Goal: Information Seeking & Learning: Learn about a topic

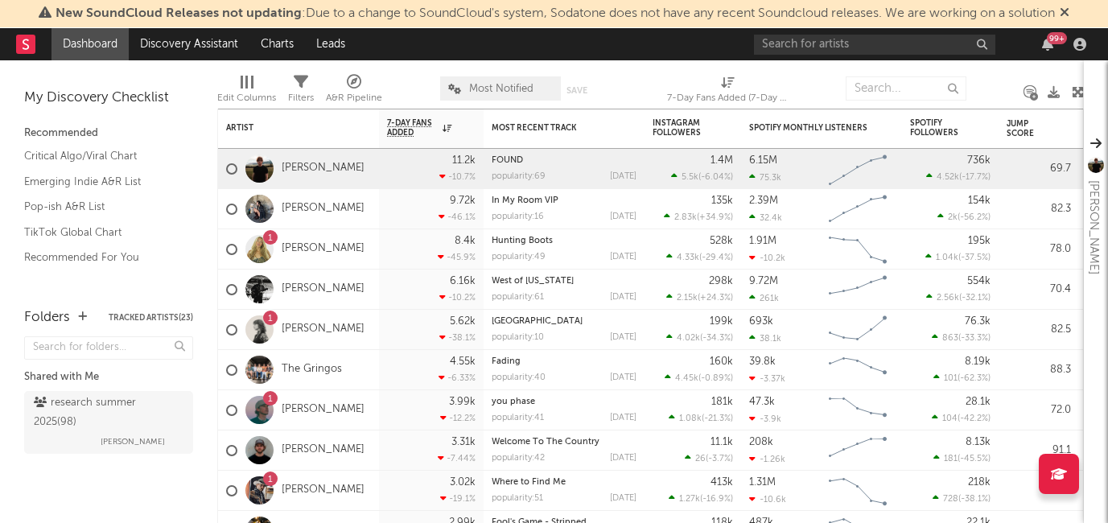
click at [1041, 39] on div "99 +" at bounding box center [1048, 44] width 24 height 13
click at [1051, 42] on div "99 +" at bounding box center [1057, 38] width 20 height 12
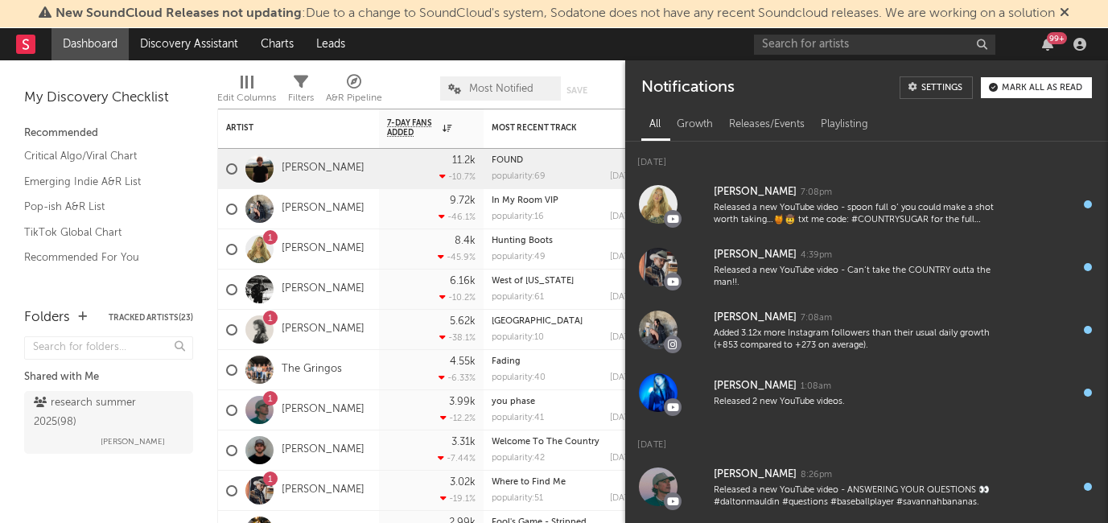
click at [1052, 43] on div "99 +" at bounding box center [1057, 38] width 20 height 12
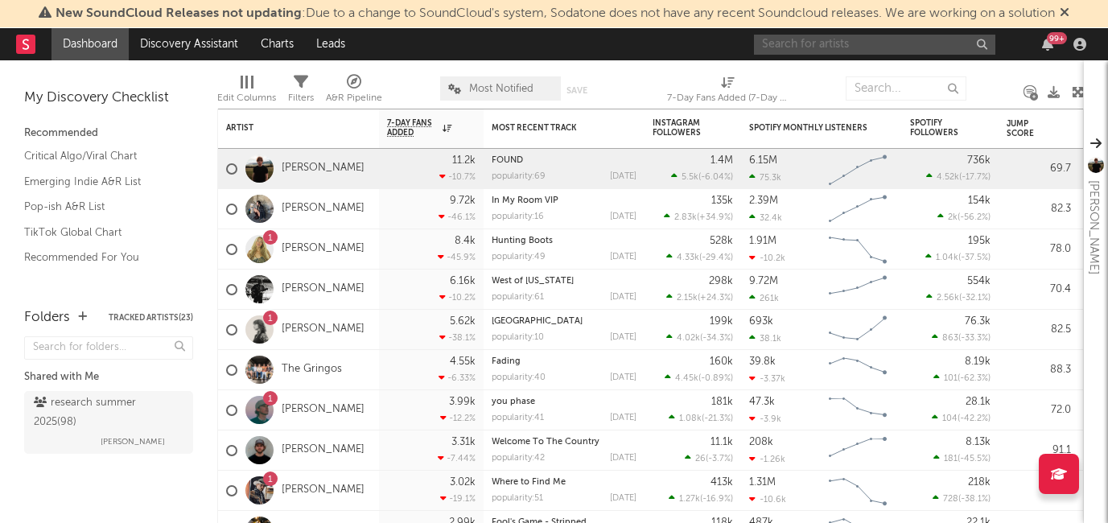
click at [819, 43] on input "text" at bounding box center [874, 45] width 241 height 20
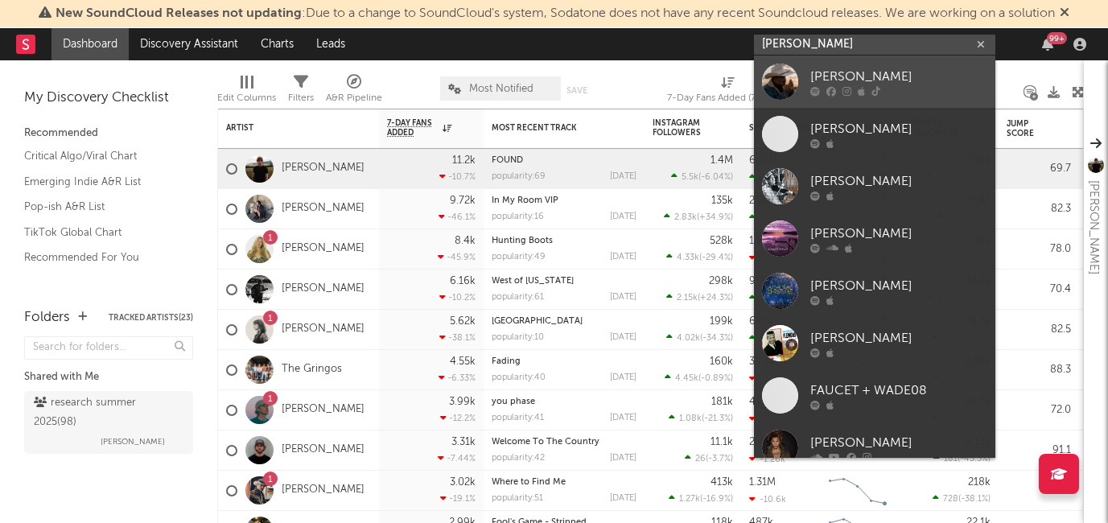
type input "wade fors"
click at [807, 82] on link "Wade Forster" at bounding box center [874, 82] width 241 height 52
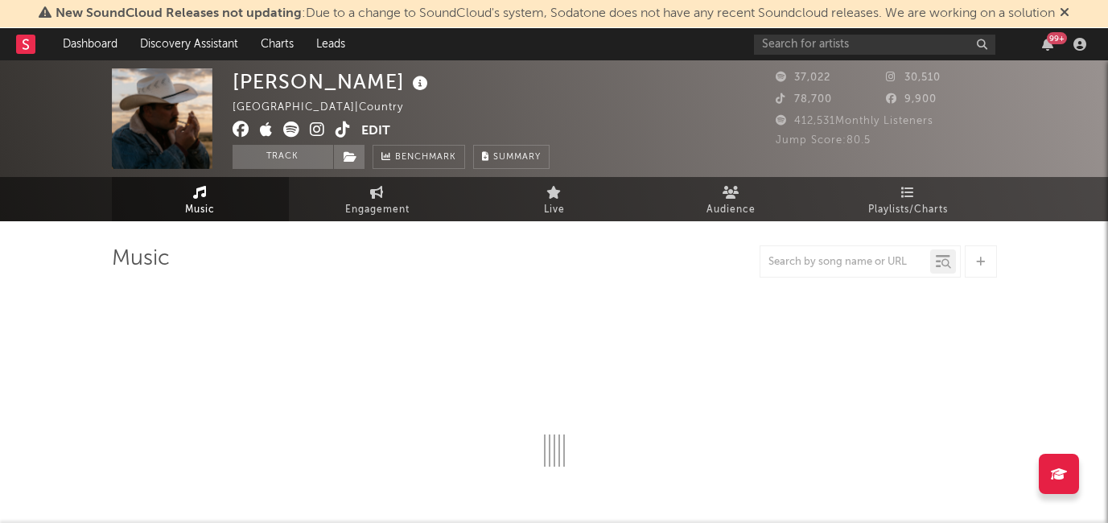
select select "6m"
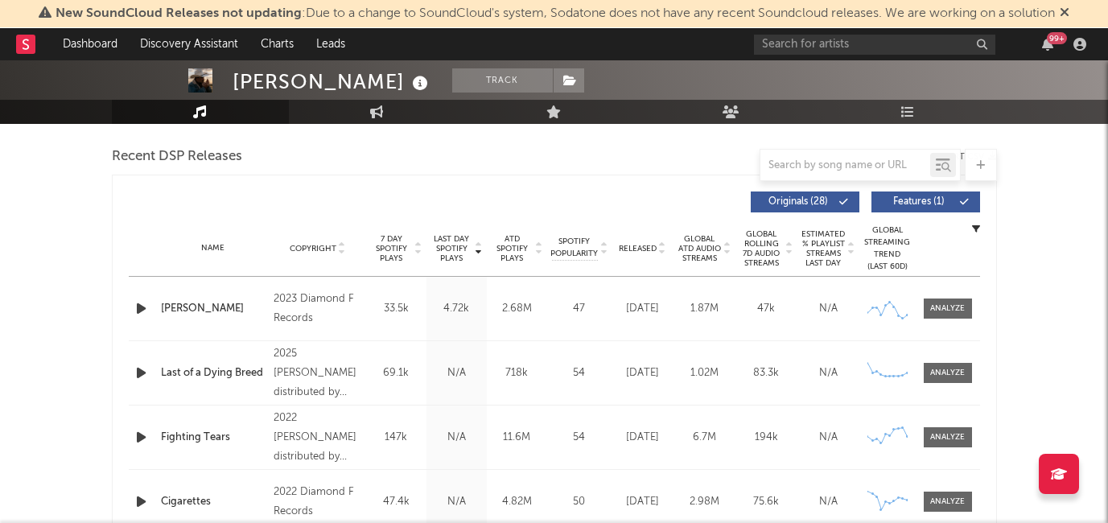
scroll to position [587, 0]
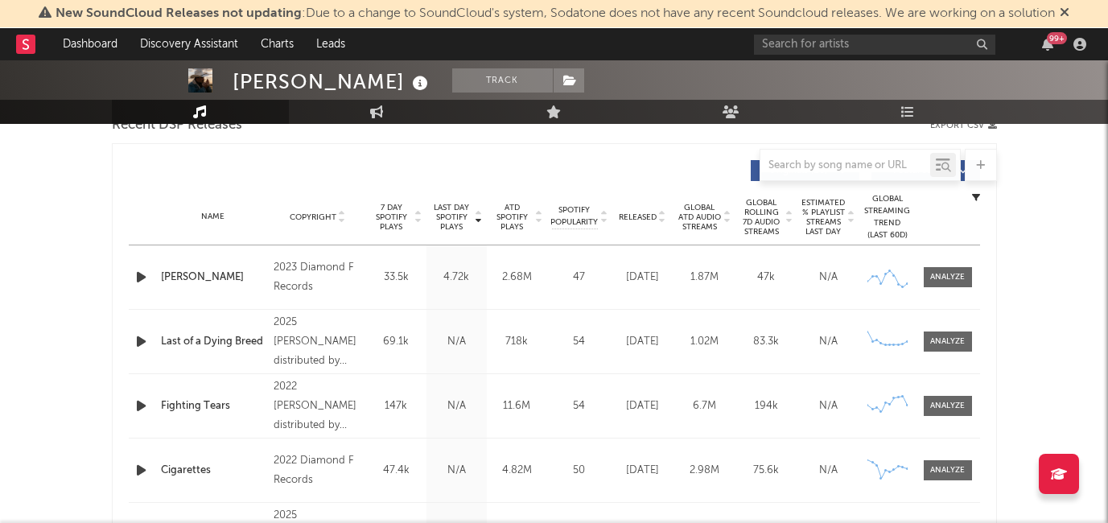
click at [638, 208] on div "Name Copyright Label Album Names Composer Names 7 Day Spotify Plays Last Day Sp…" at bounding box center [555, 217] width 852 height 56
click at [638, 217] on span "Released" at bounding box center [638, 218] width 38 height 10
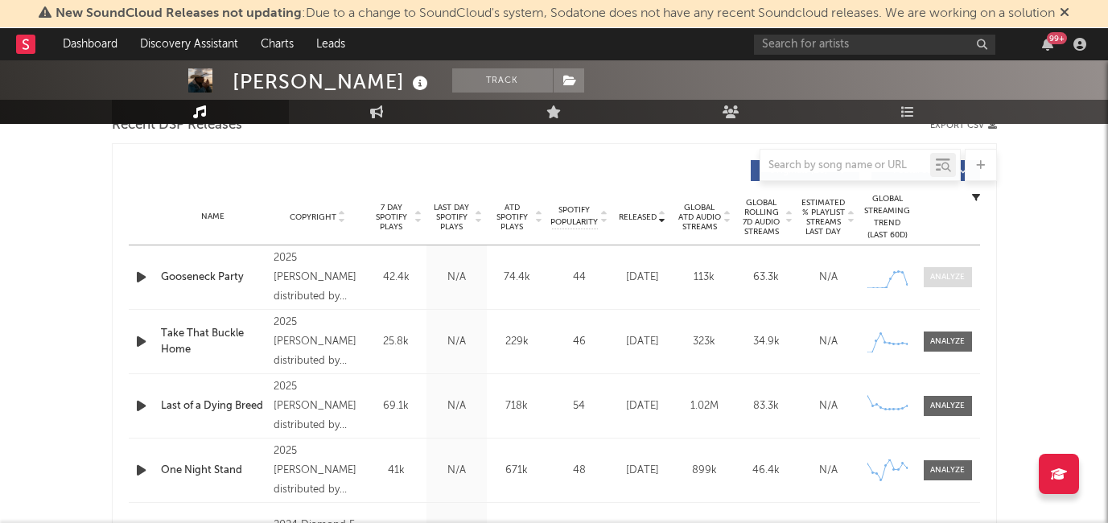
click at [946, 273] on div at bounding box center [948, 277] width 35 height 12
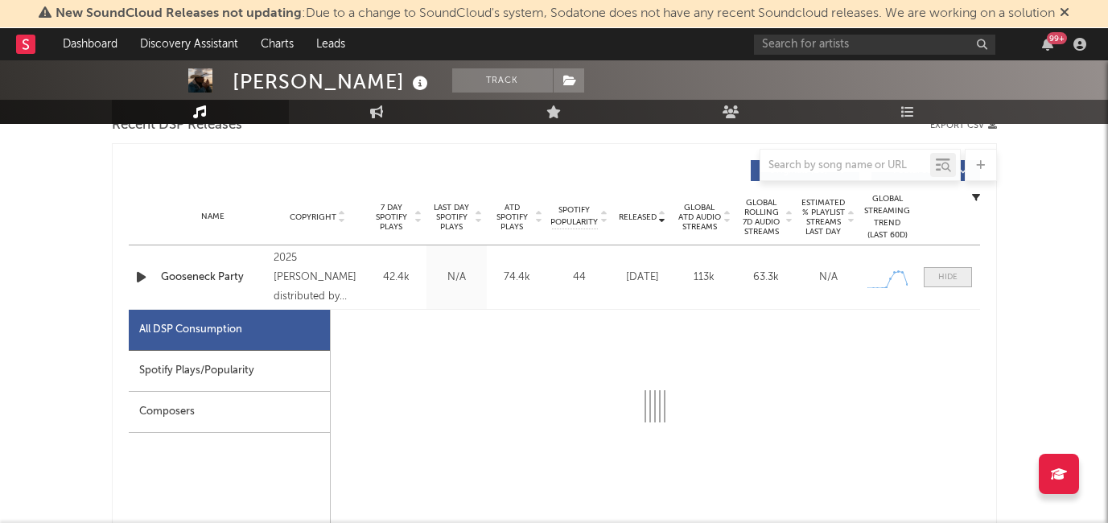
select select "1w"
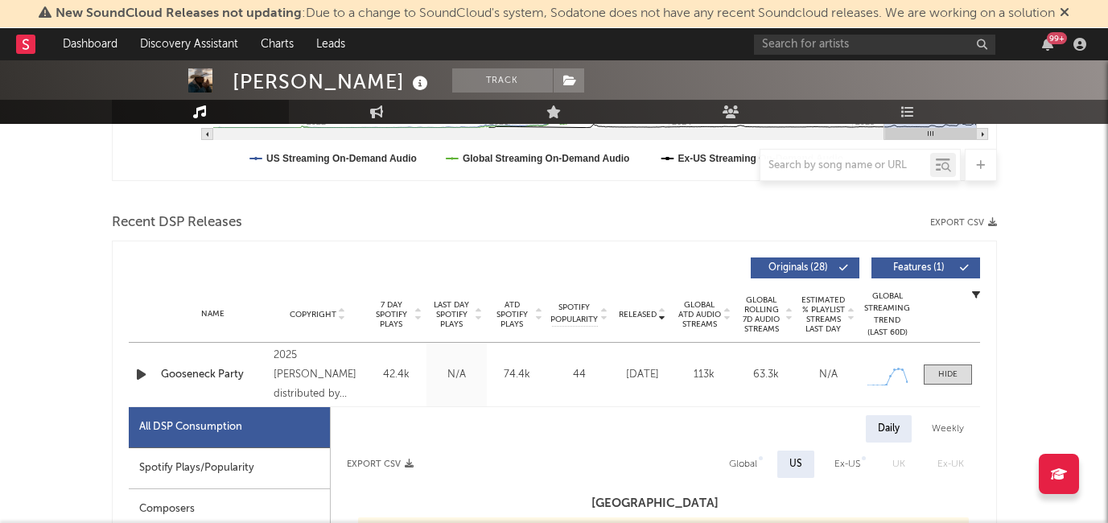
scroll to position [483, 0]
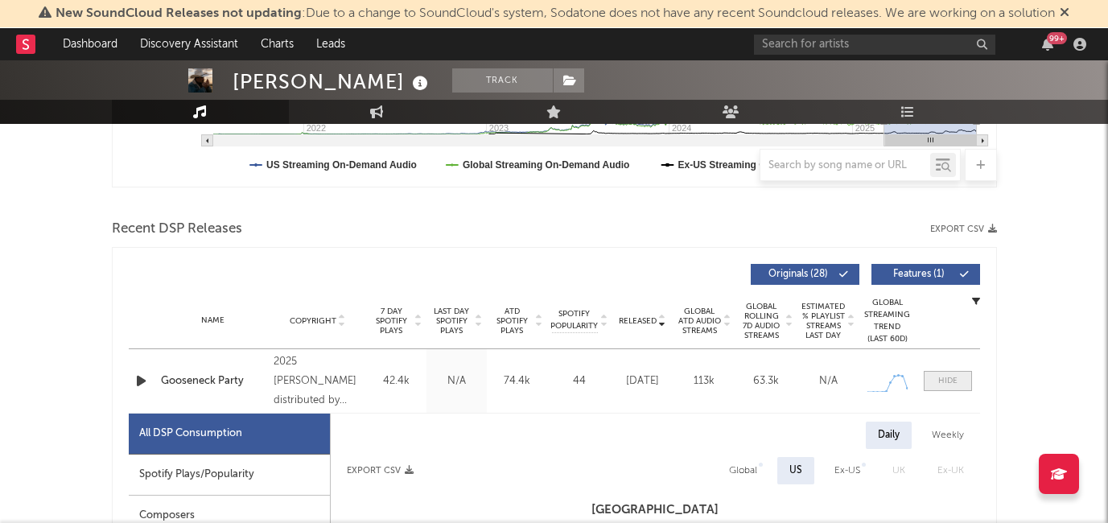
click at [933, 386] on span at bounding box center [948, 381] width 48 height 20
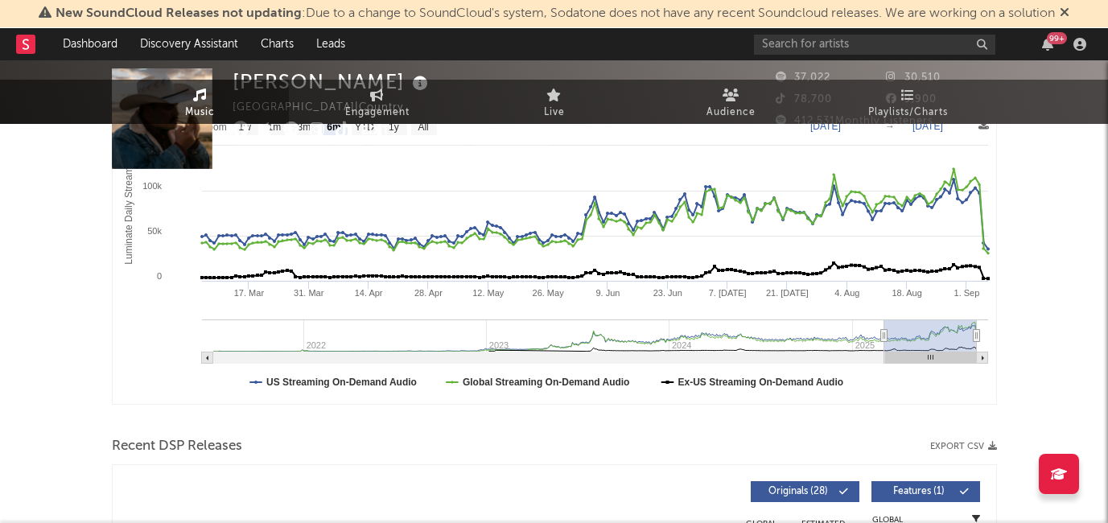
scroll to position [0, 0]
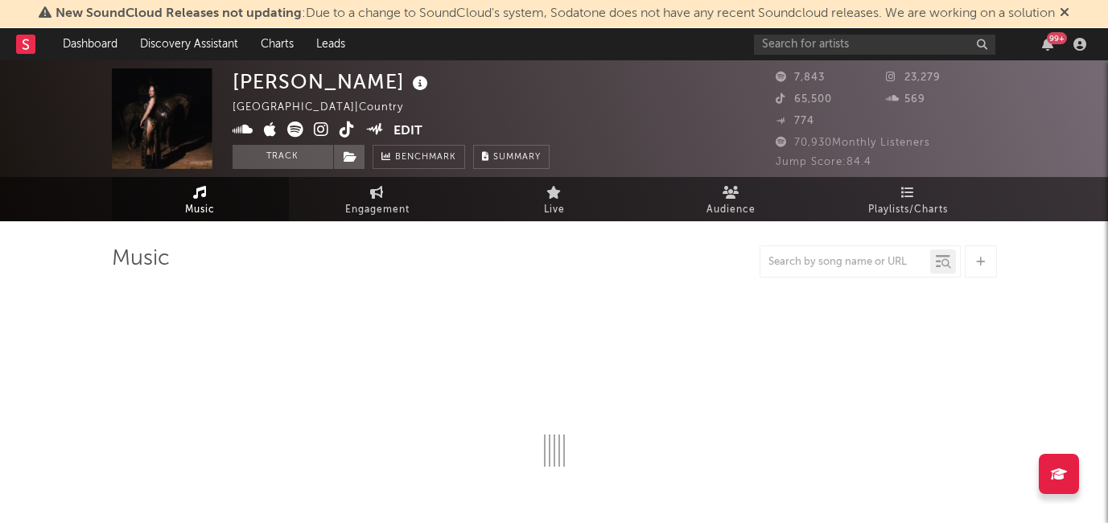
select select "6m"
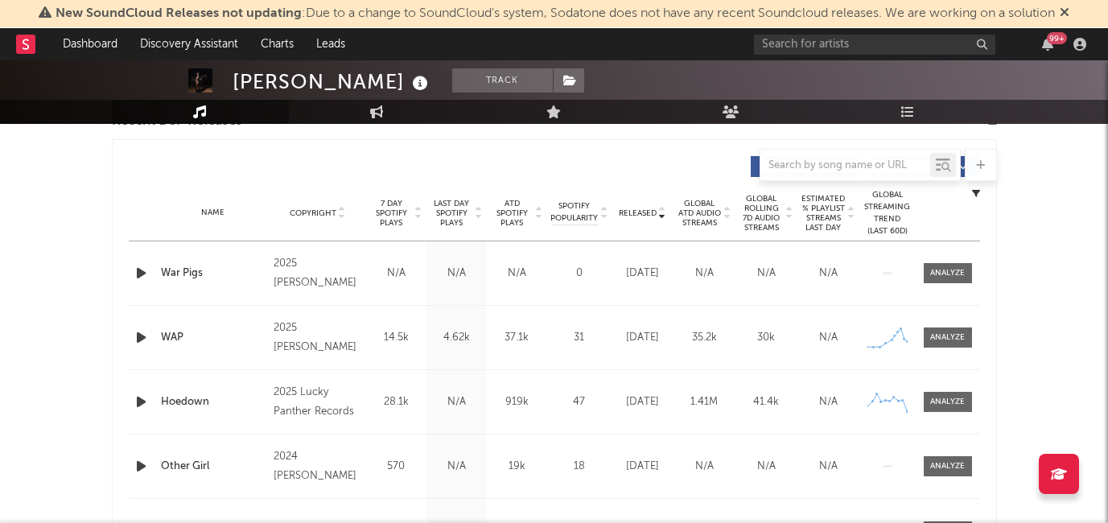
scroll to position [588, 0]
click at [145, 271] on icon "button" at bounding box center [141, 276] width 17 height 20
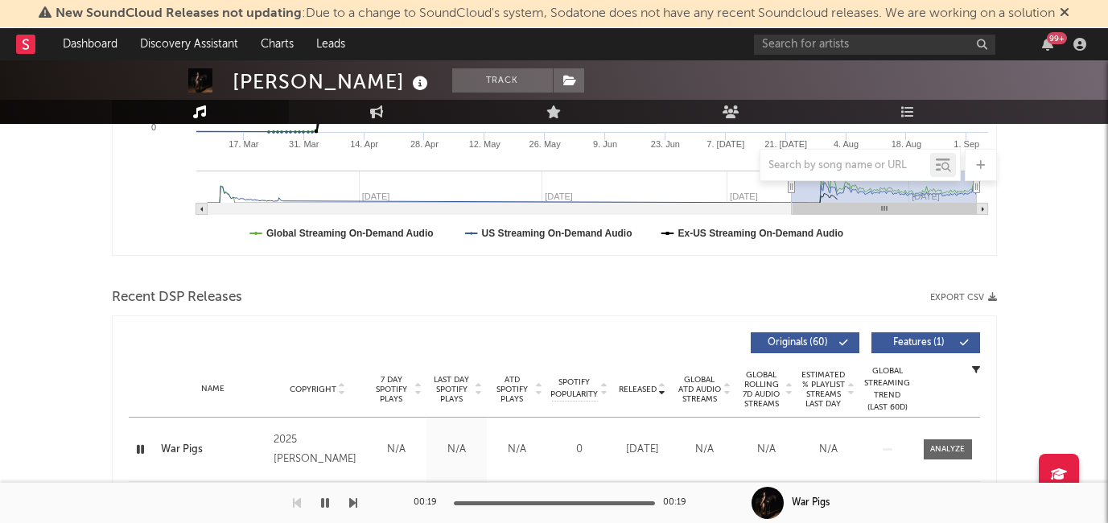
scroll to position [0, 0]
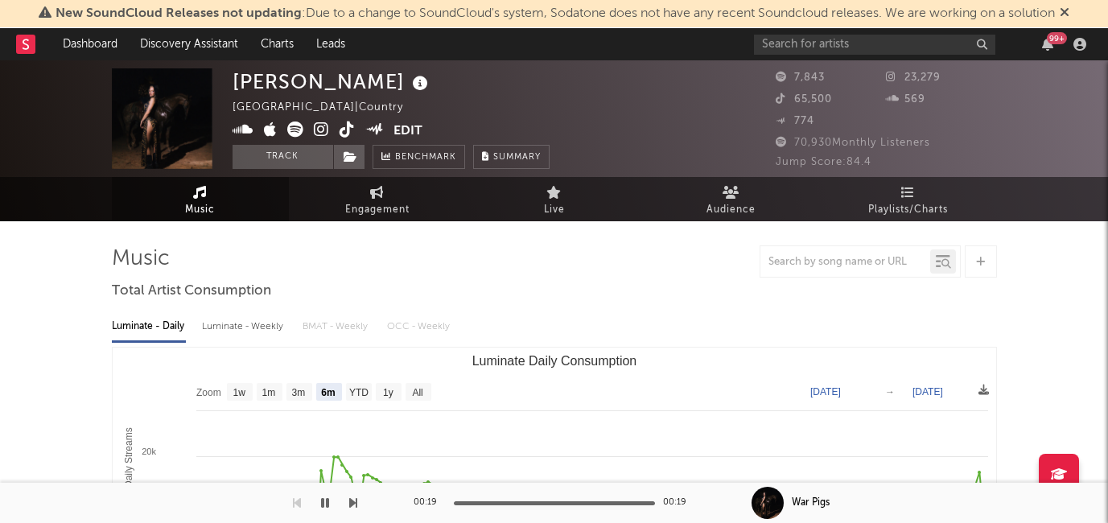
click at [324, 131] on icon at bounding box center [321, 130] width 15 height 16
click at [340, 126] on icon at bounding box center [347, 130] width 15 height 16
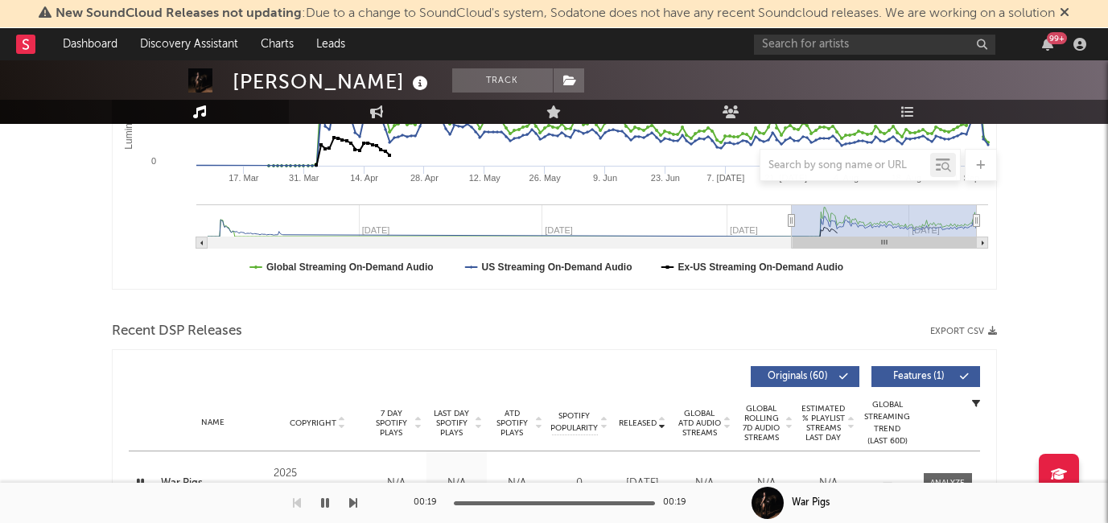
scroll to position [611, 0]
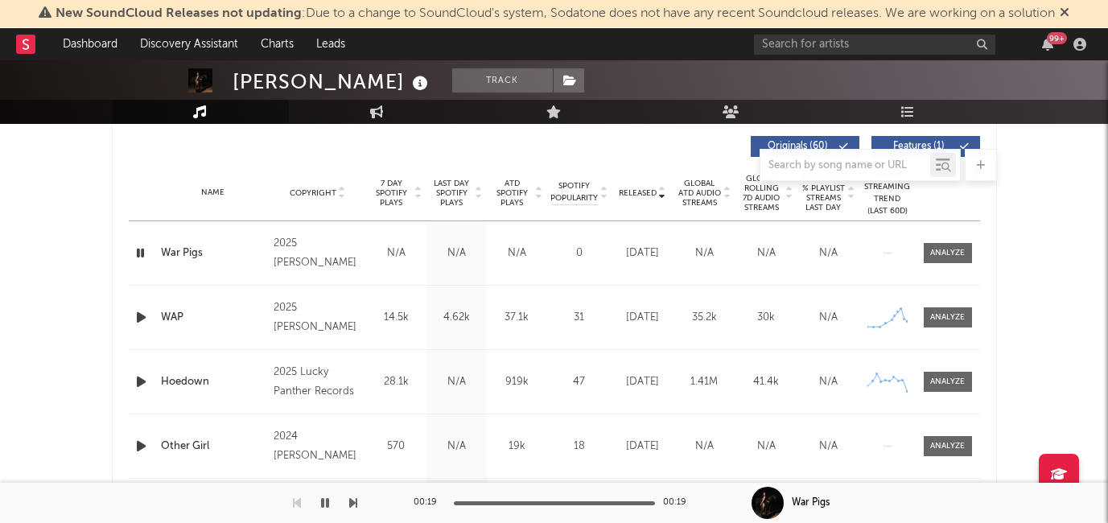
click at [136, 316] on icon "button" at bounding box center [141, 317] width 17 height 20
click at [136, 316] on icon "button" at bounding box center [140, 317] width 15 height 20
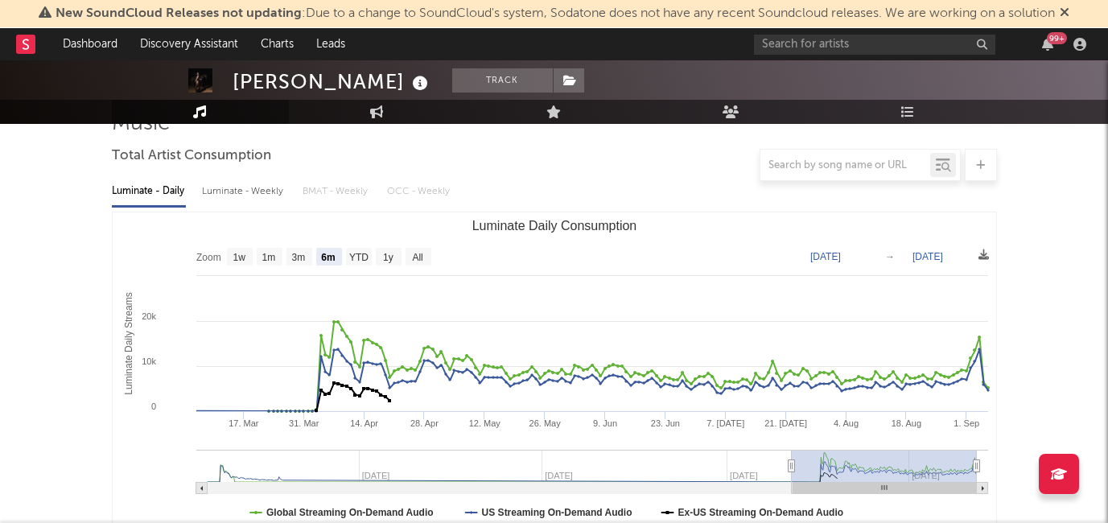
scroll to position [0, 0]
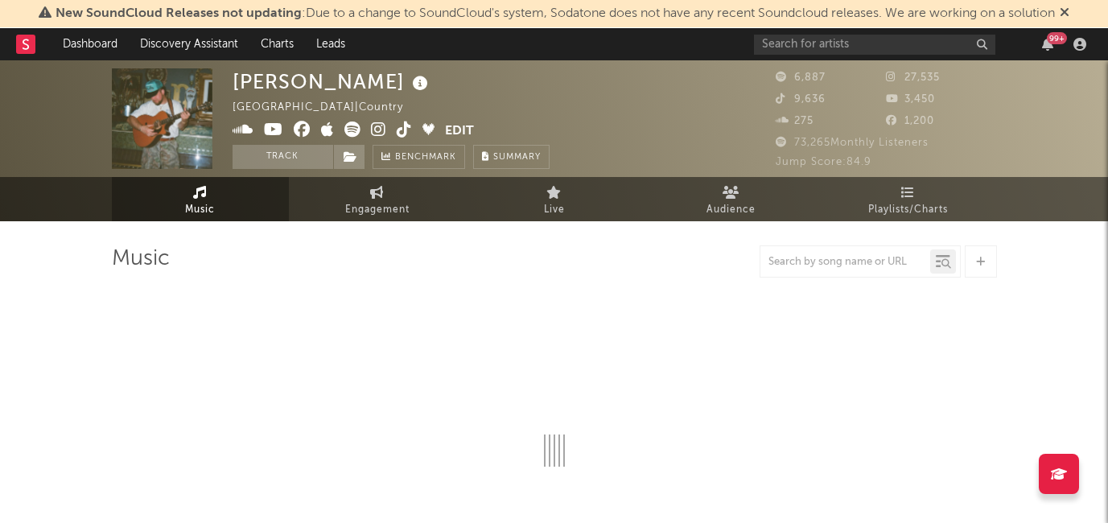
select select "6m"
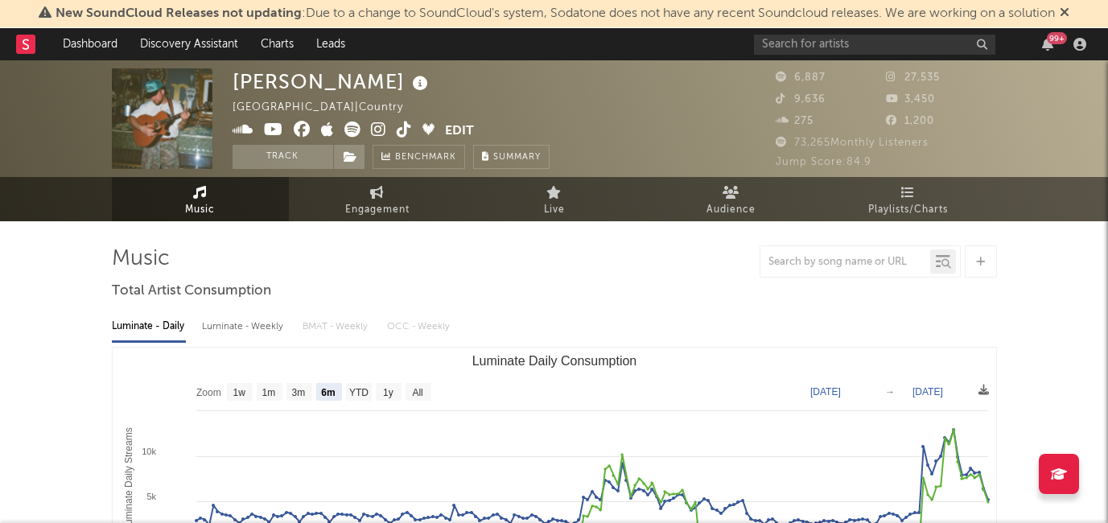
click at [394, 134] on span at bounding box center [339, 132] width 213 height 20
click at [400, 129] on icon at bounding box center [404, 130] width 15 height 16
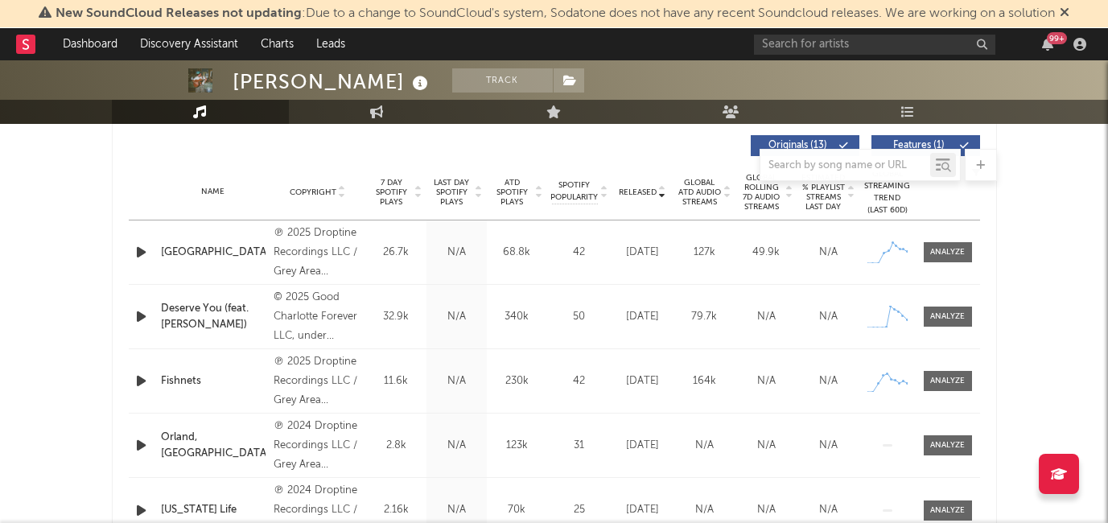
scroll to position [615, 0]
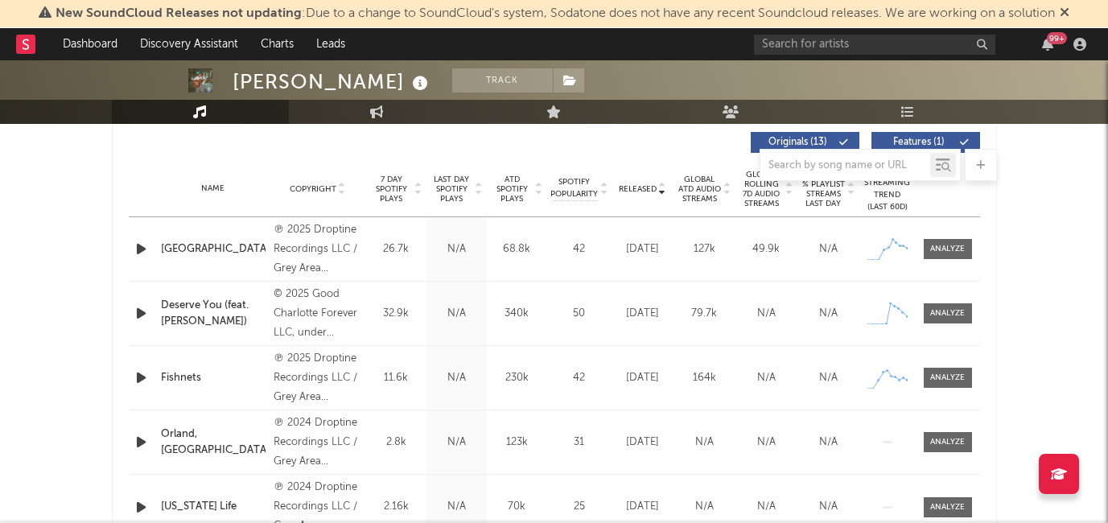
click at [134, 250] on icon "button" at bounding box center [141, 249] width 17 height 20
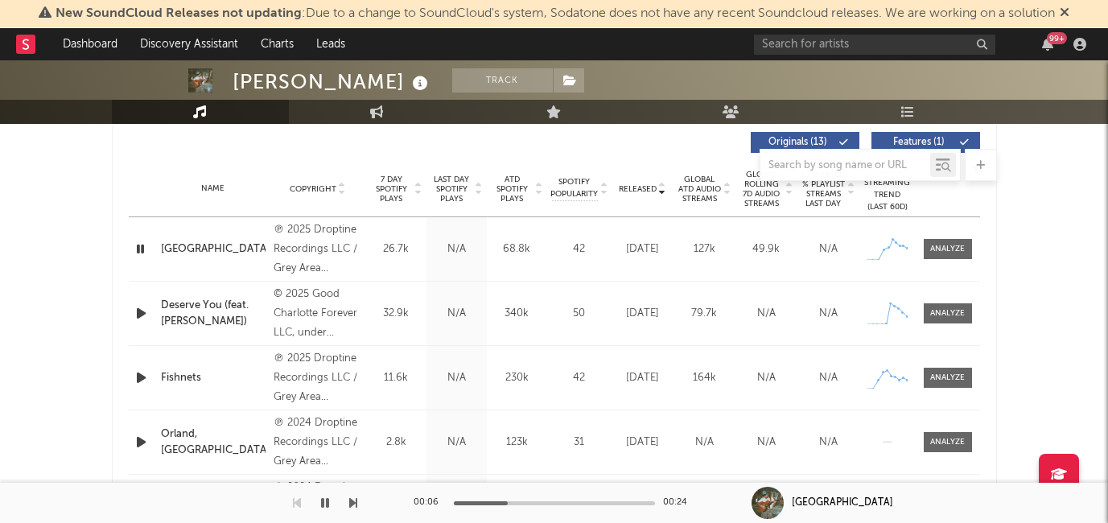
click at [134, 248] on icon "button" at bounding box center [140, 249] width 15 height 20
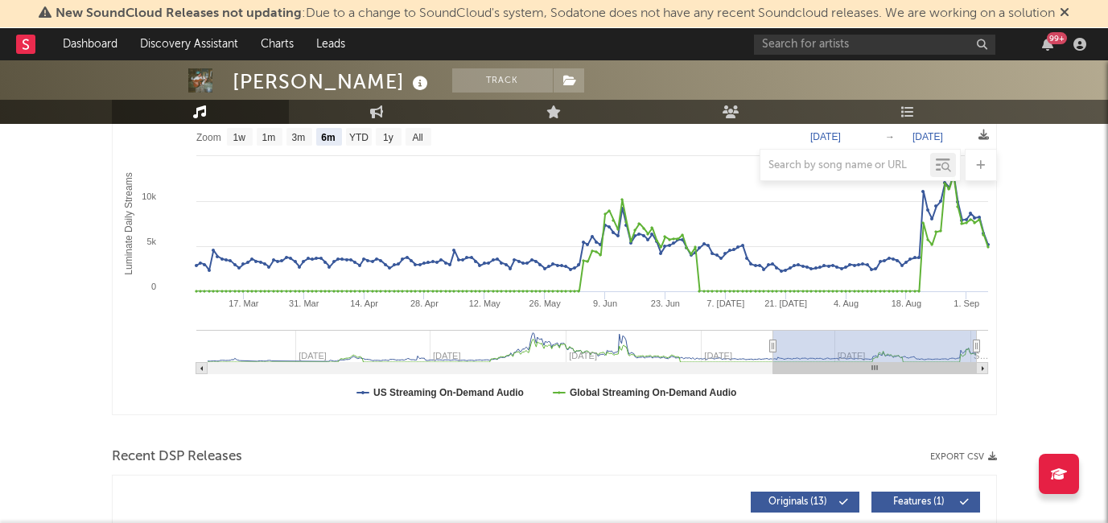
scroll to position [0, 0]
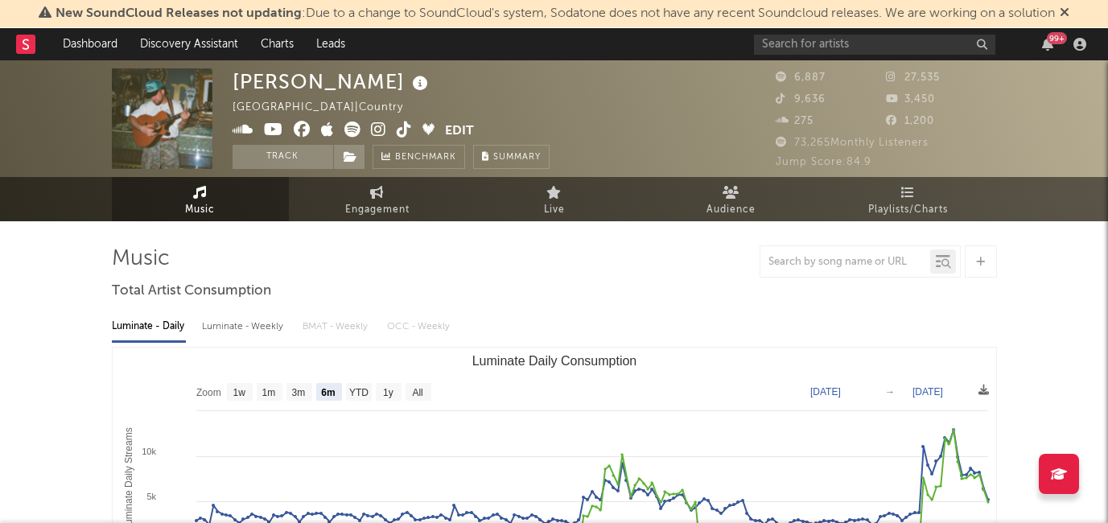
click at [376, 129] on icon at bounding box center [378, 130] width 15 height 16
drag, startPoint x: 234, startPoint y: 83, endPoint x: 372, endPoint y: 81, distance: 137.7
click at [372, 82] on div "Luke Borchelt" at bounding box center [333, 81] width 200 height 27
copy div "Luke Borchelt"
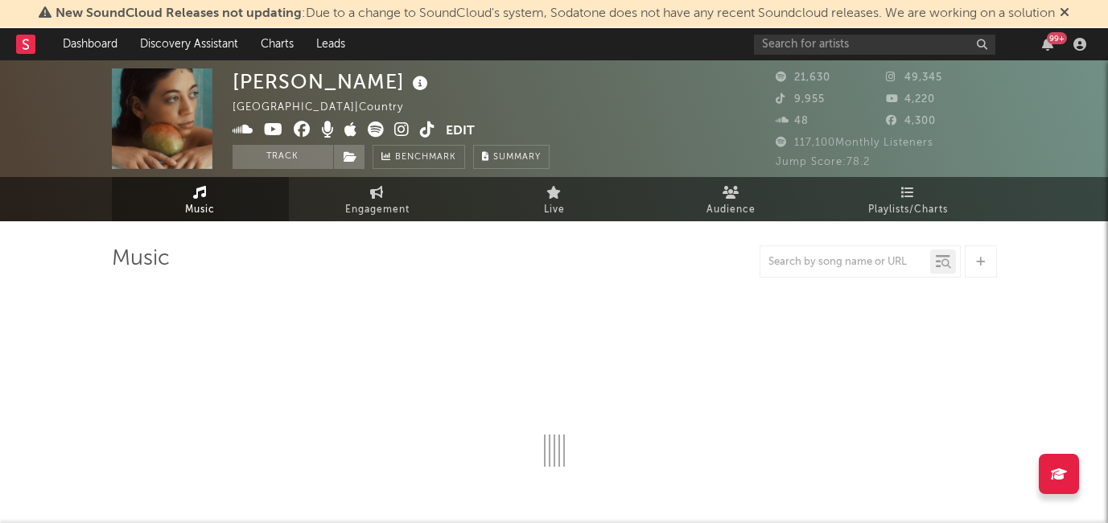
select select "6m"
